Goal: Task Accomplishment & Management: Use online tool/utility

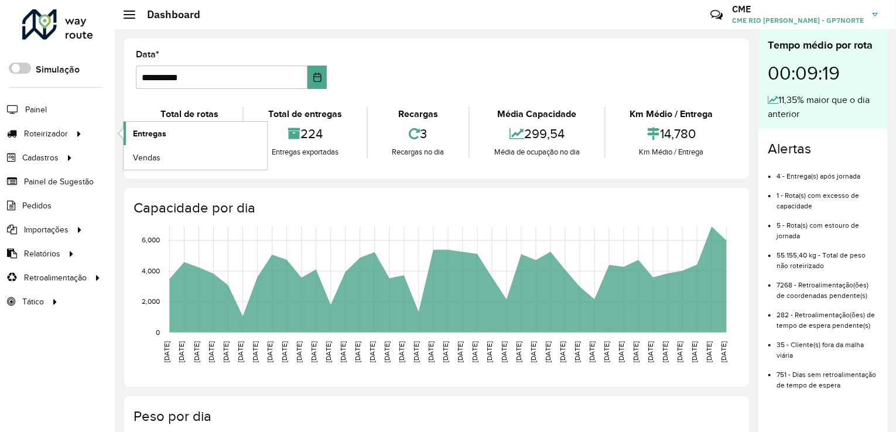
click at [159, 133] on span "Entregas" at bounding box center [149, 134] width 33 height 12
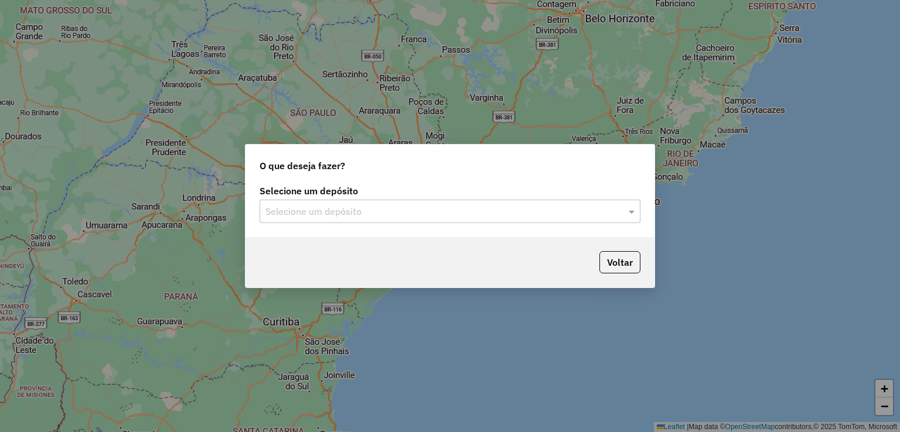
click at [414, 212] on input "text" at bounding box center [438, 212] width 346 height 14
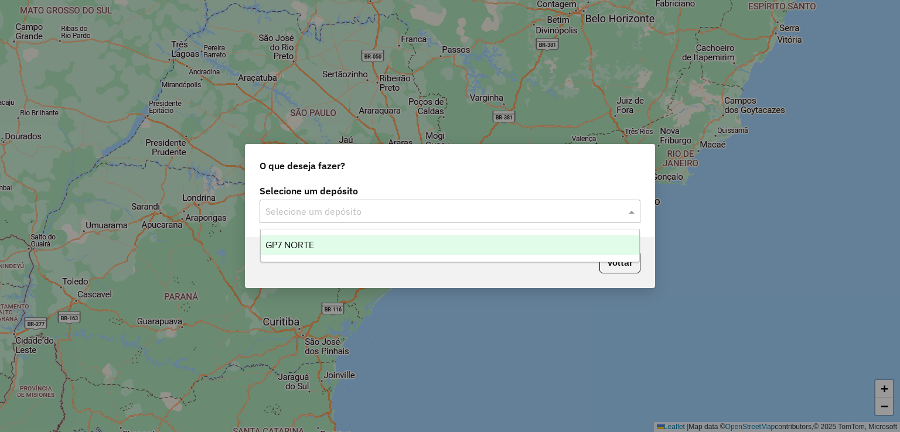
click at [403, 251] on div "GP7 NORTE" at bounding box center [450, 246] width 379 height 20
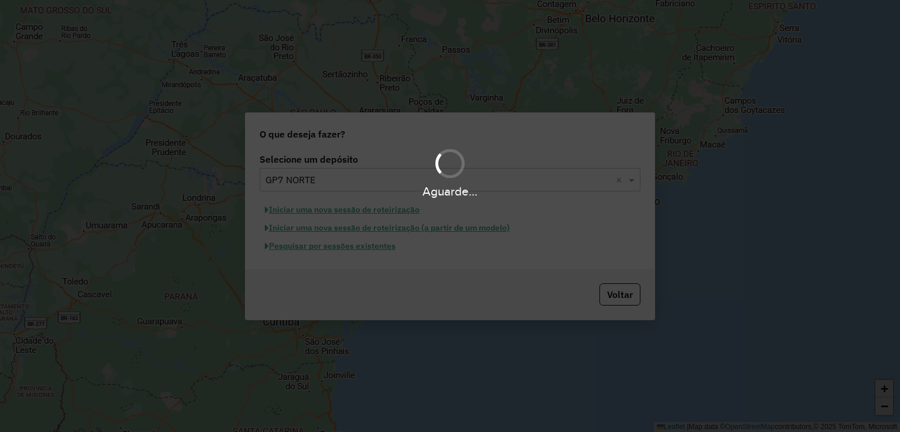
click at [345, 249] on div "Aguarde..." at bounding box center [450, 216] width 900 height 432
click at [345, 249] on button "Pesquisar por sessões existentes" at bounding box center [330, 246] width 141 height 18
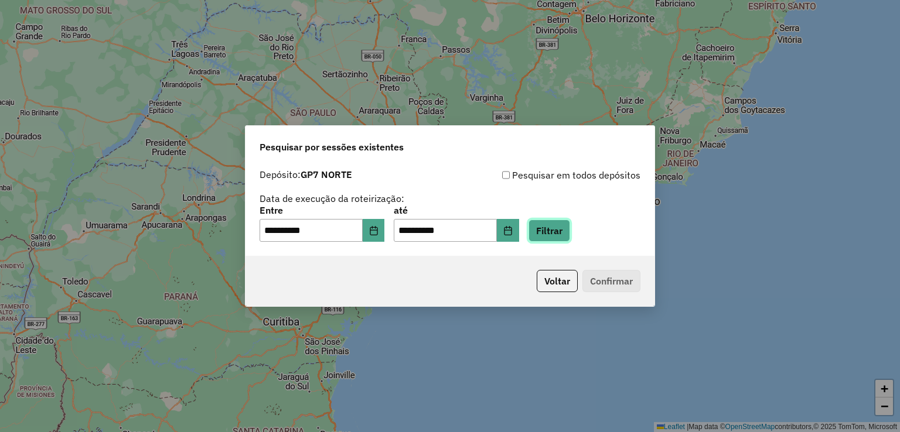
click at [565, 242] on button "Filtrar" at bounding box center [549, 231] width 42 height 22
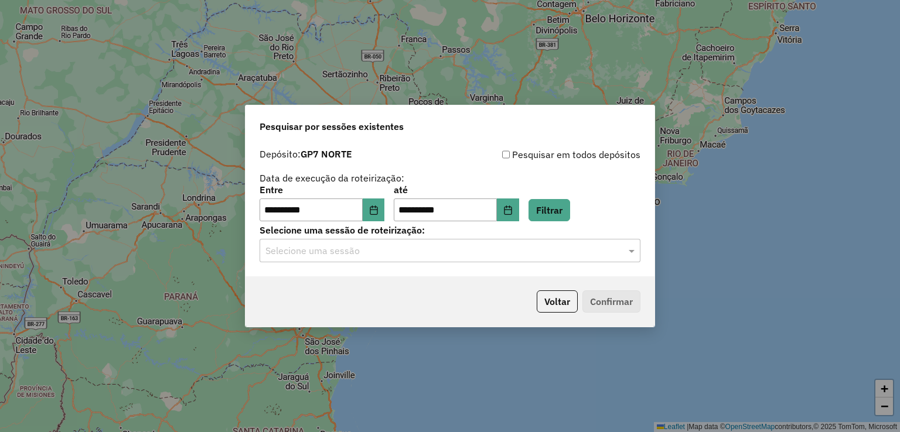
click at [480, 254] on input "text" at bounding box center [438, 251] width 346 height 14
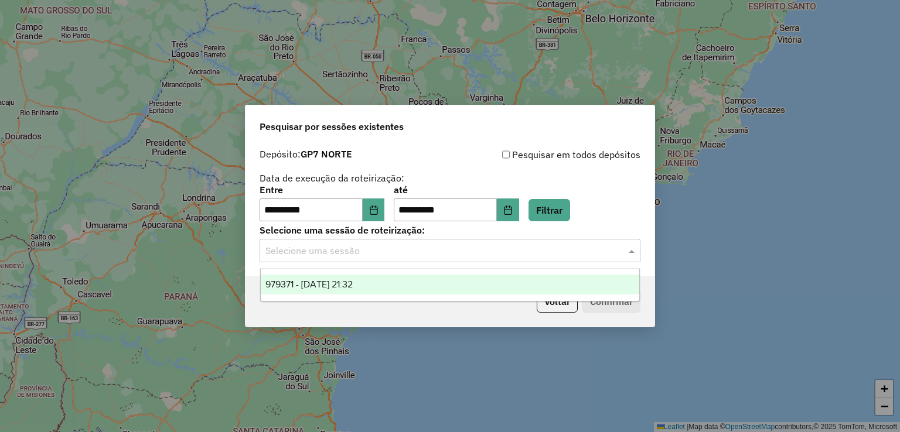
click at [473, 277] on div "979371 - 14/08/2025 21:32" at bounding box center [450, 285] width 379 height 20
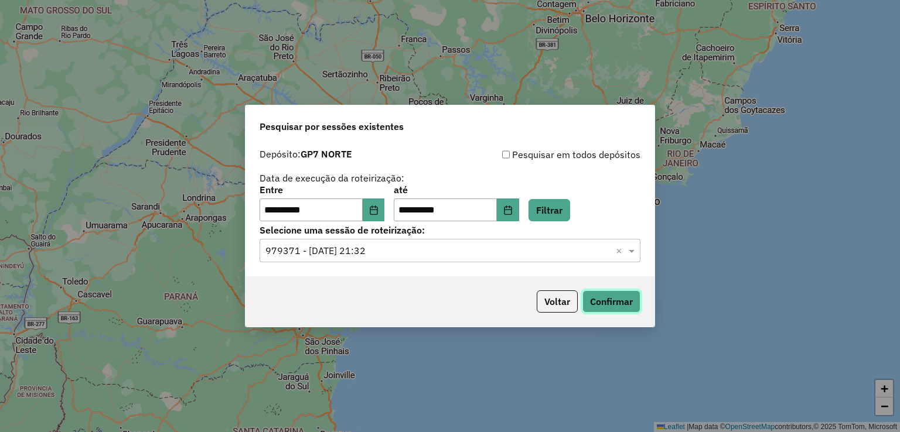
click at [600, 300] on button "Confirmar" at bounding box center [611, 302] width 58 height 22
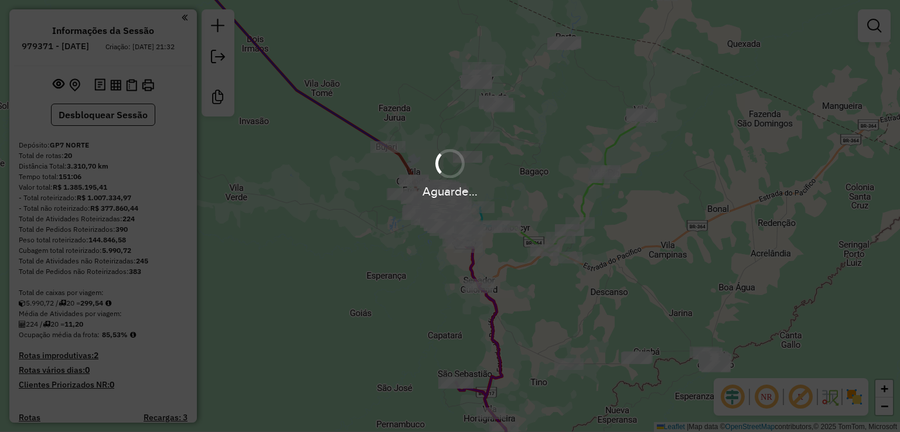
drag, startPoint x: 353, startPoint y: 36, endPoint x: 478, endPoint y: 93, distance: 137.1
click at [344, 131] on hb-app "Aguarde... Pop-up bloqueado! Seu navegador bloqueou automáticamente a abertura …" at bounding box center [450, 216] width 900 height 432
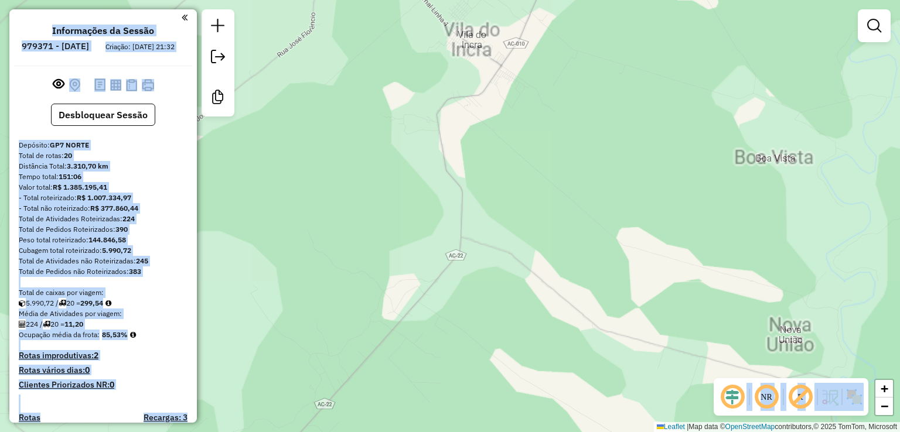
click at [521, 139] on div "Janela de atendimento Grade de atendimento Capacidade Transportadoras Veículos …" at bounding box center [450, 216] width 900 height 432
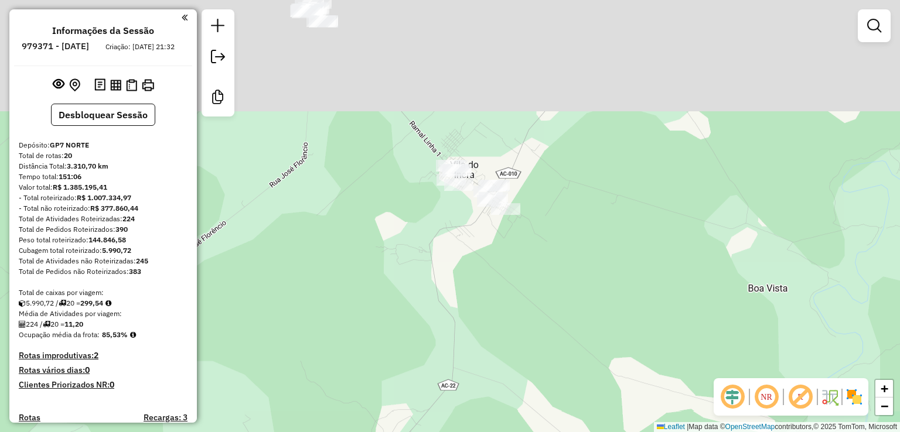
drag, startPoint x: 506, startPoint y: 239, endPoint x: 485, endPoint y: 260, distance: 29.0
click at [489, 275] on div "Janela de atendimento Grade de atendimento Capacidade Transportadoras Veículos …" at bounding box center [450, 216] width 900 height 432
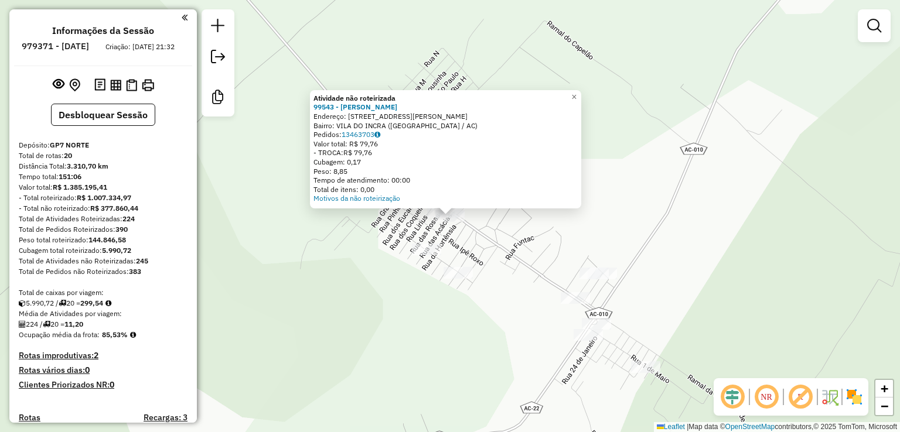
click at [513, 255] on div "Atividade não roteirizada 99543 - COMERCIAL ANDRADE Endereço: [STREET_ADDRESS][…" at bounding box center [450, 216] width 900 height 432
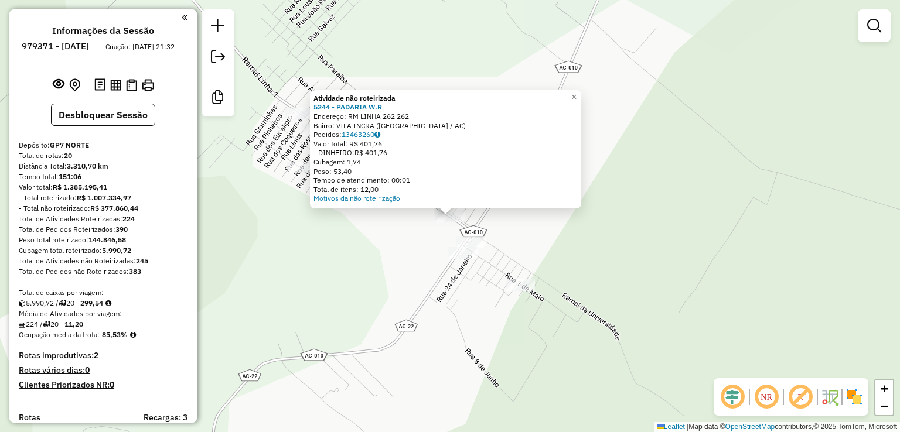
click at [567, 291] on div "Atividade não roteirizada 5244 - PADARIA W.R Endereço: RM LINHA 262 262 Bairro:…" at bounding box center [450, 216] width 900 height 432
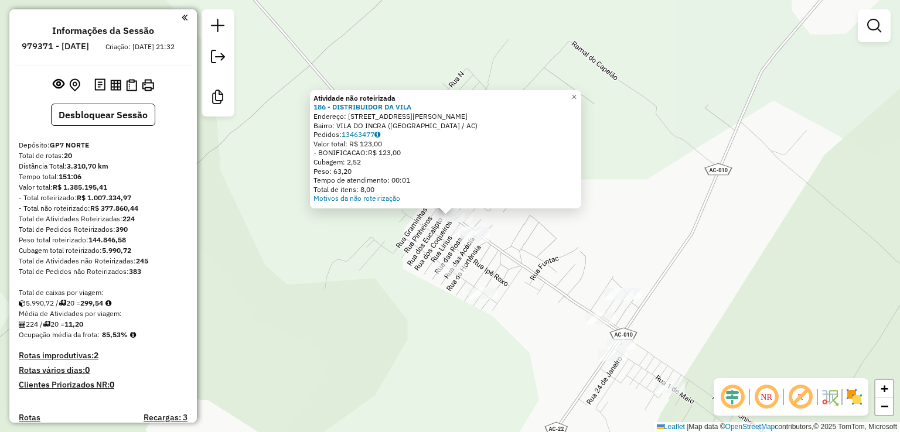
click at [517, 258] on div "Atividade não roteirizada 186 - DISTRIBUIDOR DA VILA Endereço: AV JOaO BARBUDO …" at bounding box center [450, 216] width 900 height 432
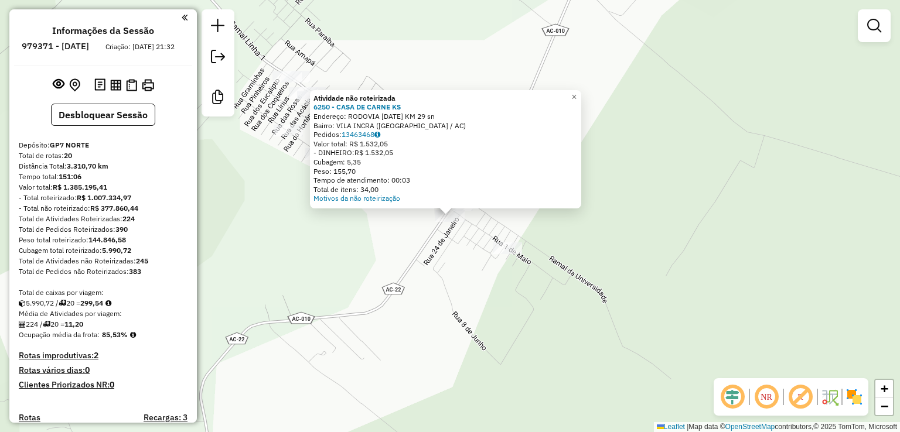
click at [470, 302] on div "Atividade não roteirizada 6250 - CASA DE CARNE KS Endereço: RODOVIA [DATE] KM 2…" at bounding box center [450, 216] width 900 height 432
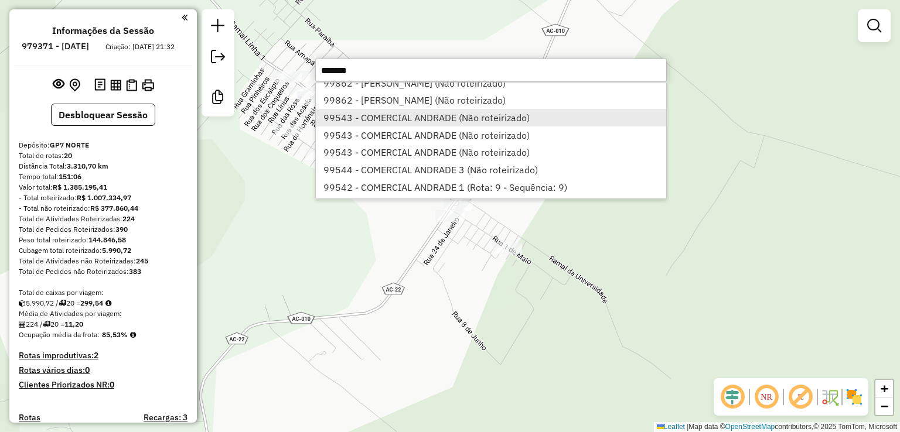
scroll to position [32, 0]
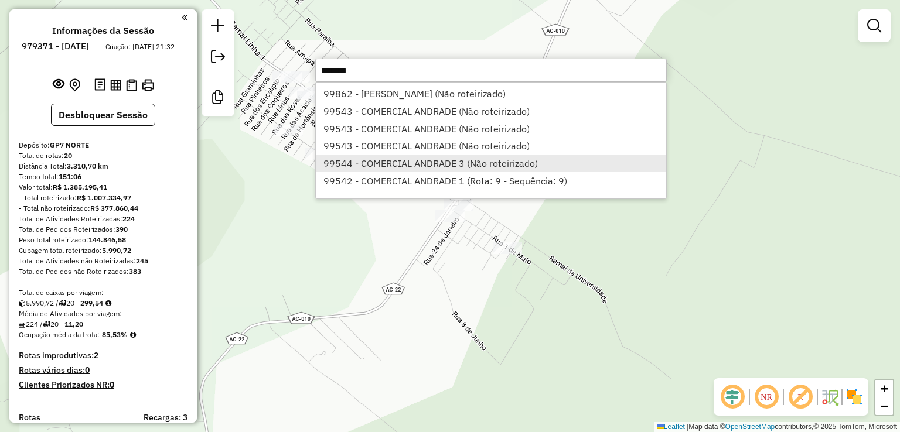
type input "*******"
click at [415, 164] on li "99544 - COMERCIAL ANDRADE 3 (Não roteirizado)" at bounding box center [491, 164] width 350 height 18
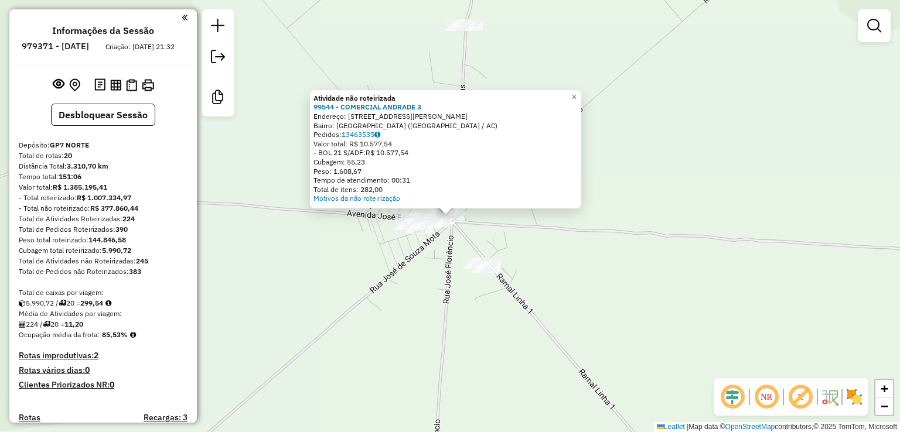
click at [447, 299] on div "Atividade não roteirizada 99544 - COMERCIAL ANDRADE 3 Endereço: [STREET_ADDRESS…" at bounding box center [450, 216] width 900 height 432
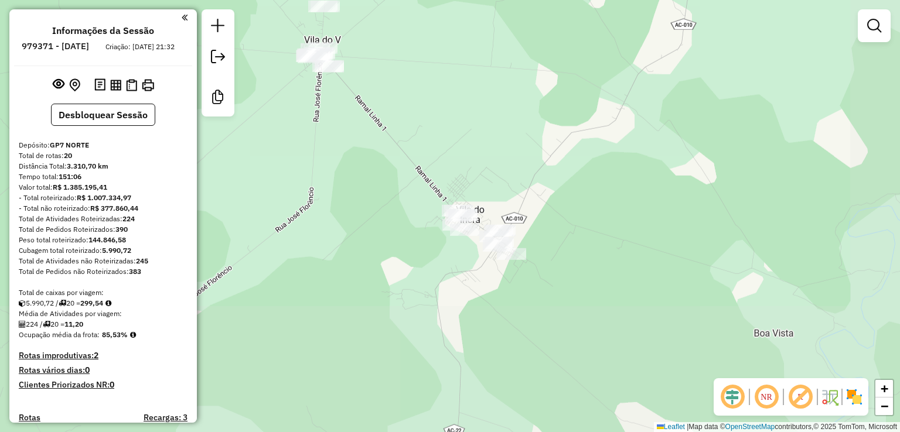
drag, startPoint x: 549, startPoint y: 330, endPoint x: 413, endPoint y: 94, distance: 272.4
click at [413, 94] on div "Janela de atendimento Grade de atendimento Capacidade Transportadoras Veículos …" at bounding box center [450, 216] width 900 height 432
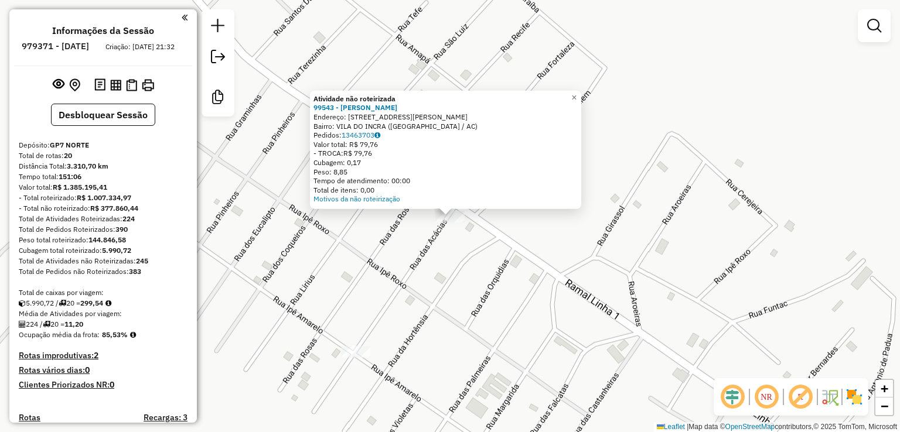
click at [441, 264] on div "Atividade não roteirizada 99543 - COMERCIAL ANDRADE Endereço: [STREET_ADDRESS][…" at bounding box center [450, 216] width 900 height 432
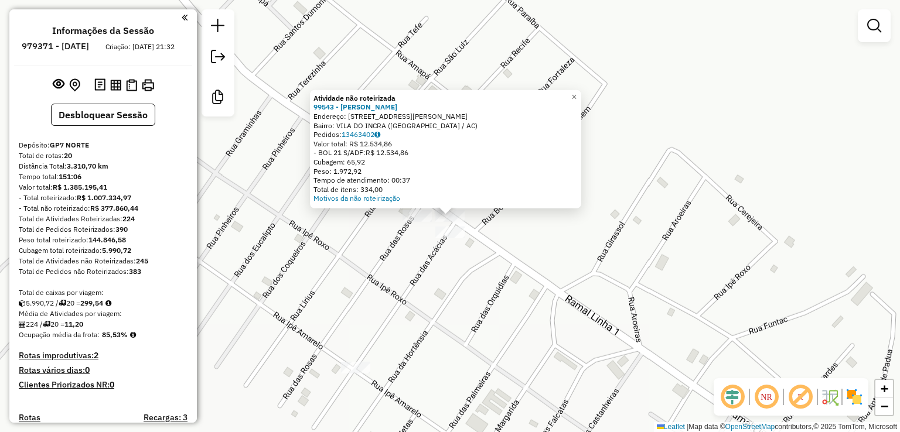
click at [469, 295] on div "Atividade não roteirizada 99543 - COMERCIAL [PERSON_NAME]: AV [PERSON_NAME] 170…" at bounding box center [450, 216] width 900 height 432
